Goal: Task Accomplishment & Management: Manage account settings

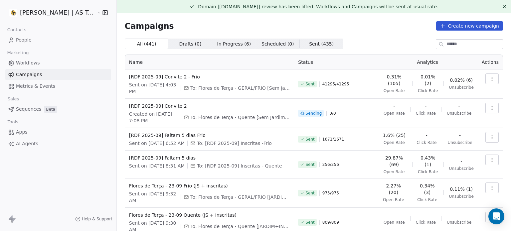
click at [485, 111] on button "button" at bounding box center [491, 108] width 13 height 11
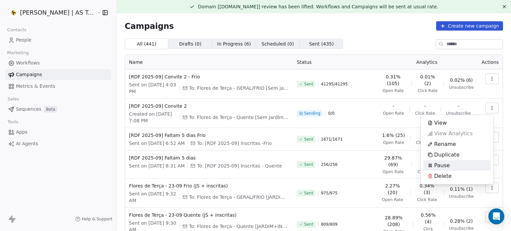
click at [454, 163] on div "Pause" at bounding box center [456, 165] width 67 height 11
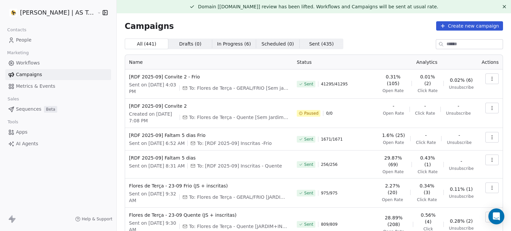
click at [492, 109] on icon "button" at bounding box center [492, 109] width 0 height 0
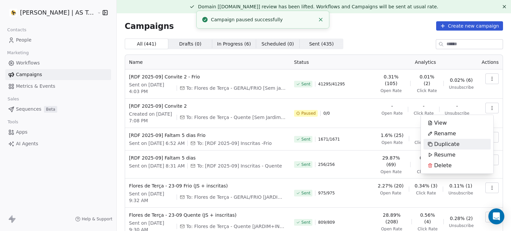
click at [458, 144] on div "Duplicate" at bounding box center [443, 144] width 40 height 11
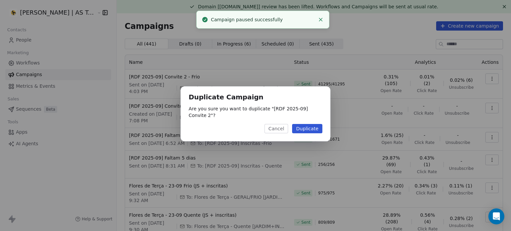
click at [312, 125] on button "Duplicate" at bounding box center [307, 128] width 30 height 9
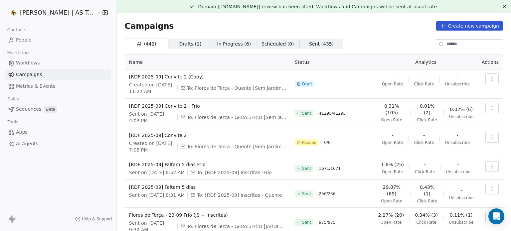
click at [492, 77] on icon "button" at bounding box center [492, 77] width 0 height 0
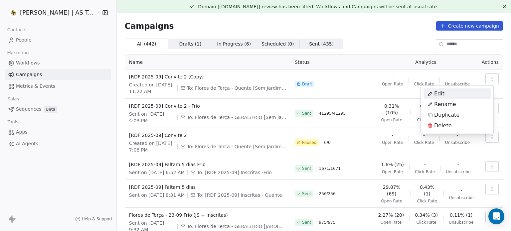
click at [471, 94] on div "Edit" at bounding box center [456, 93] width 67 height 11
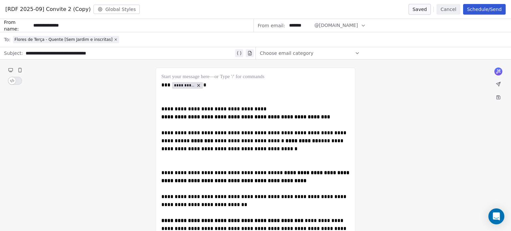
click at [478, 9] on button "Schedule/Send" at bounding box center [484, 9] width 43 height 11
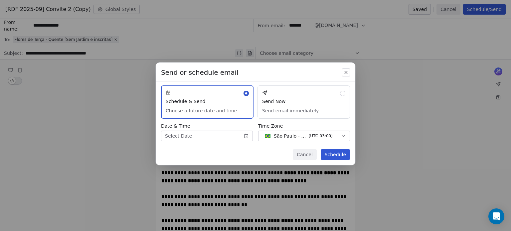
click at [328, 106] on button "Send Now Send email immediately" at bounding box center [303, 101] width 92 height 33
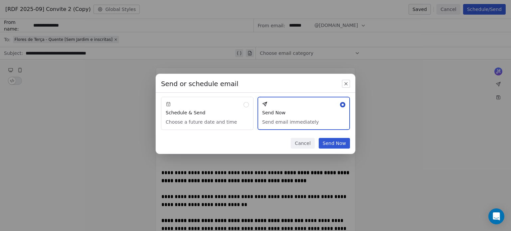
click at [343, 148] on button "Send Now" at bounding box center [334, 143] width 31 height 11
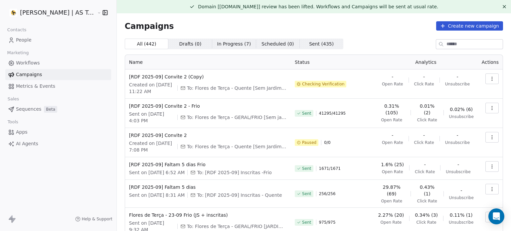
click at [486, 140] on button "button" at bounding box center [491, 137] width 13 height 11
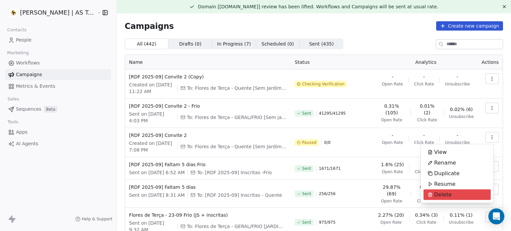
click at [455, 197] on div "Delete" at bounding box center [456, 195] width 67 height 11
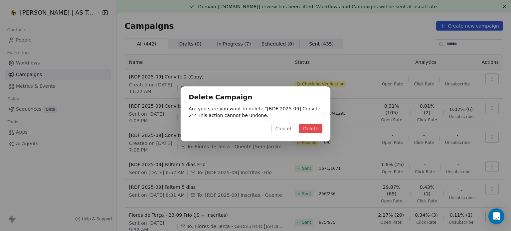
drag, startPoint x: 289, startPoint y: 120, endPoint x: 287, endPoint y: 123, distance: 4.5
click at [288, 121] on div "Delete Campaign Are you sure you want to delete " [RDF 2025-09] Convite 2 "? Th…" at bounding box center [256, 113] width 150 height 55
click at [285, 129] on button "Cancel" at bounding box center [283, 128] width 24 height 9
